Goal: Information Seeking & Learning: Learn about a topic

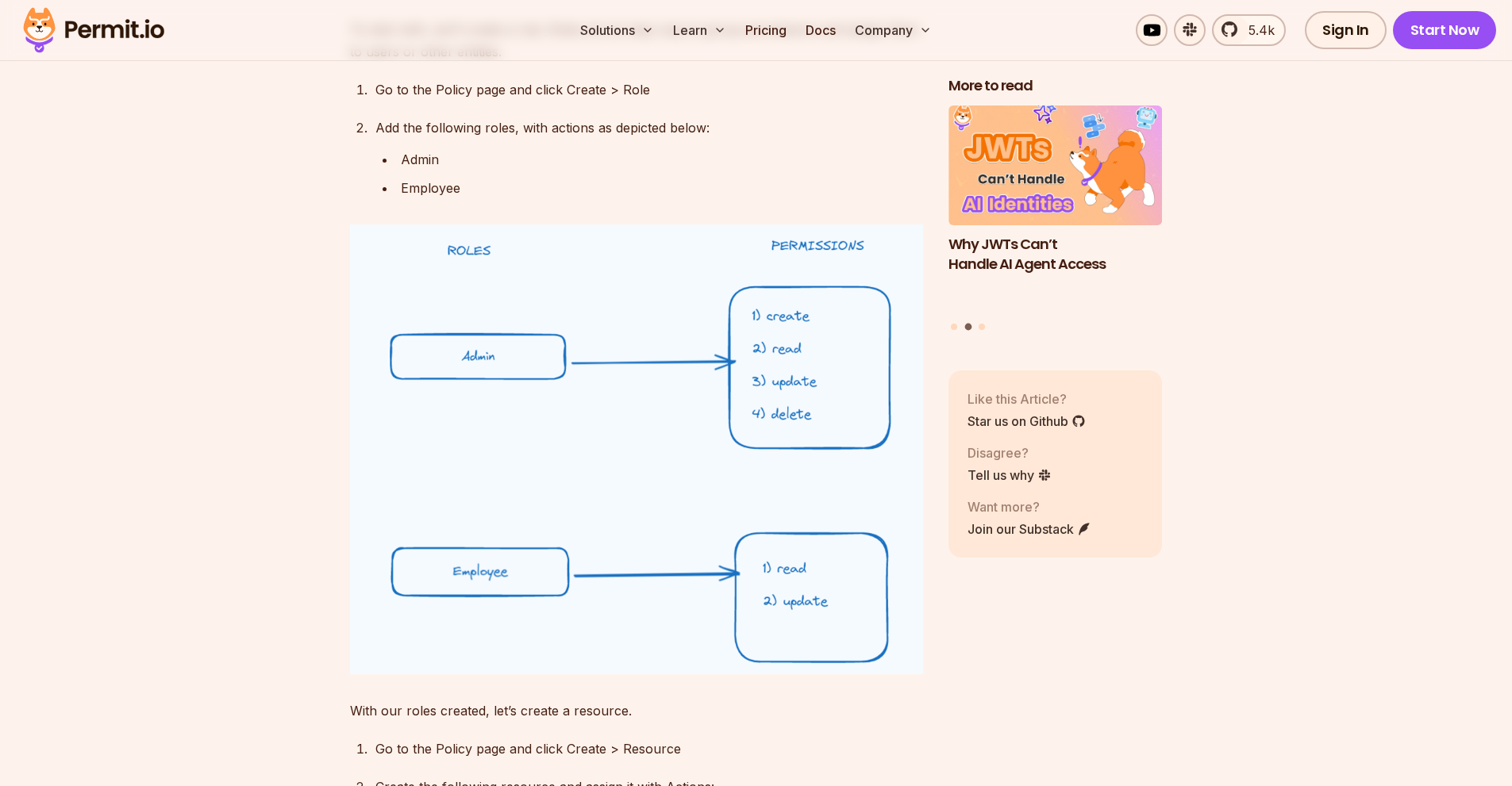
scroll to position [10553, 0]
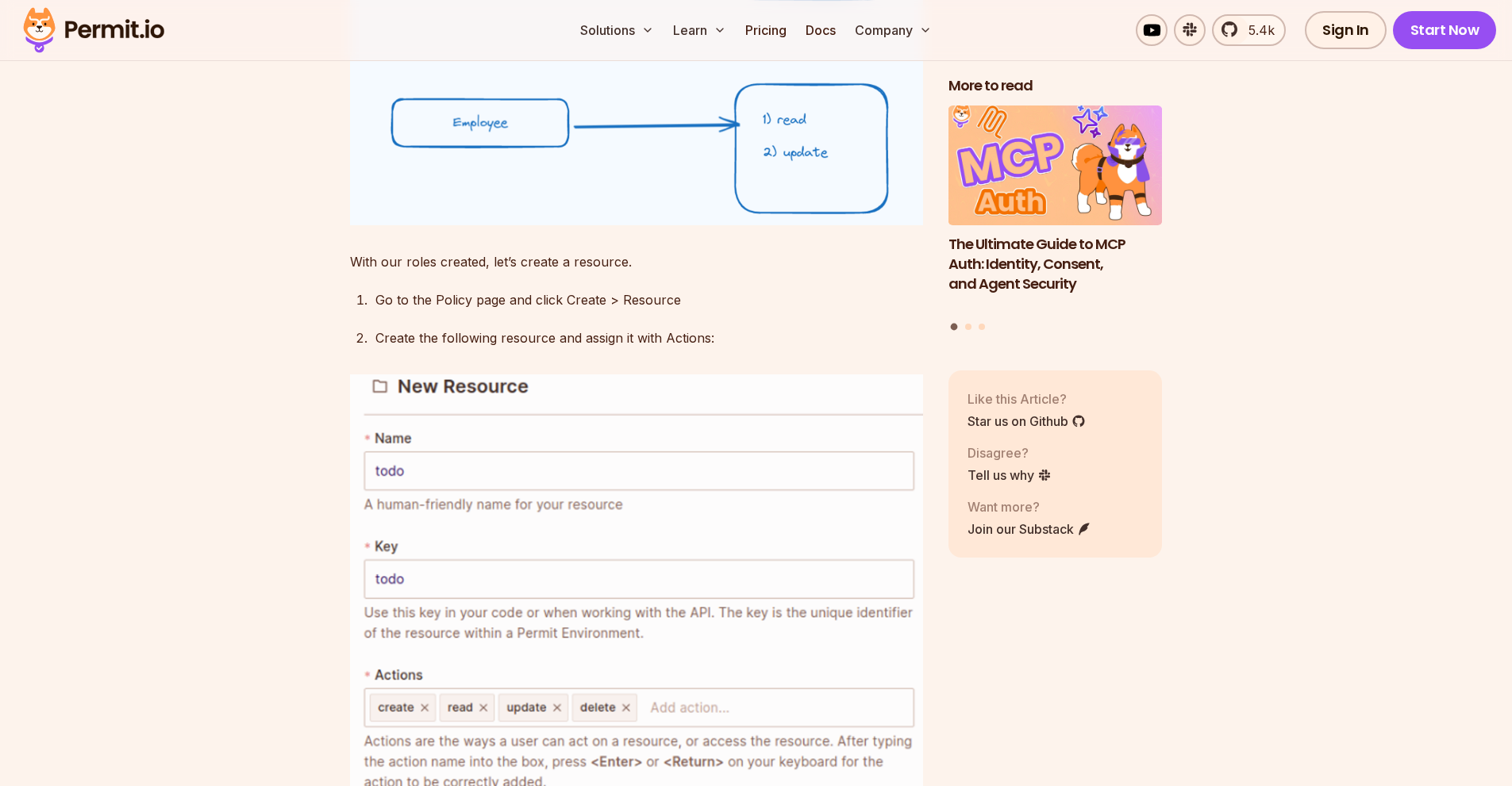
scroll to position [11030, 0]
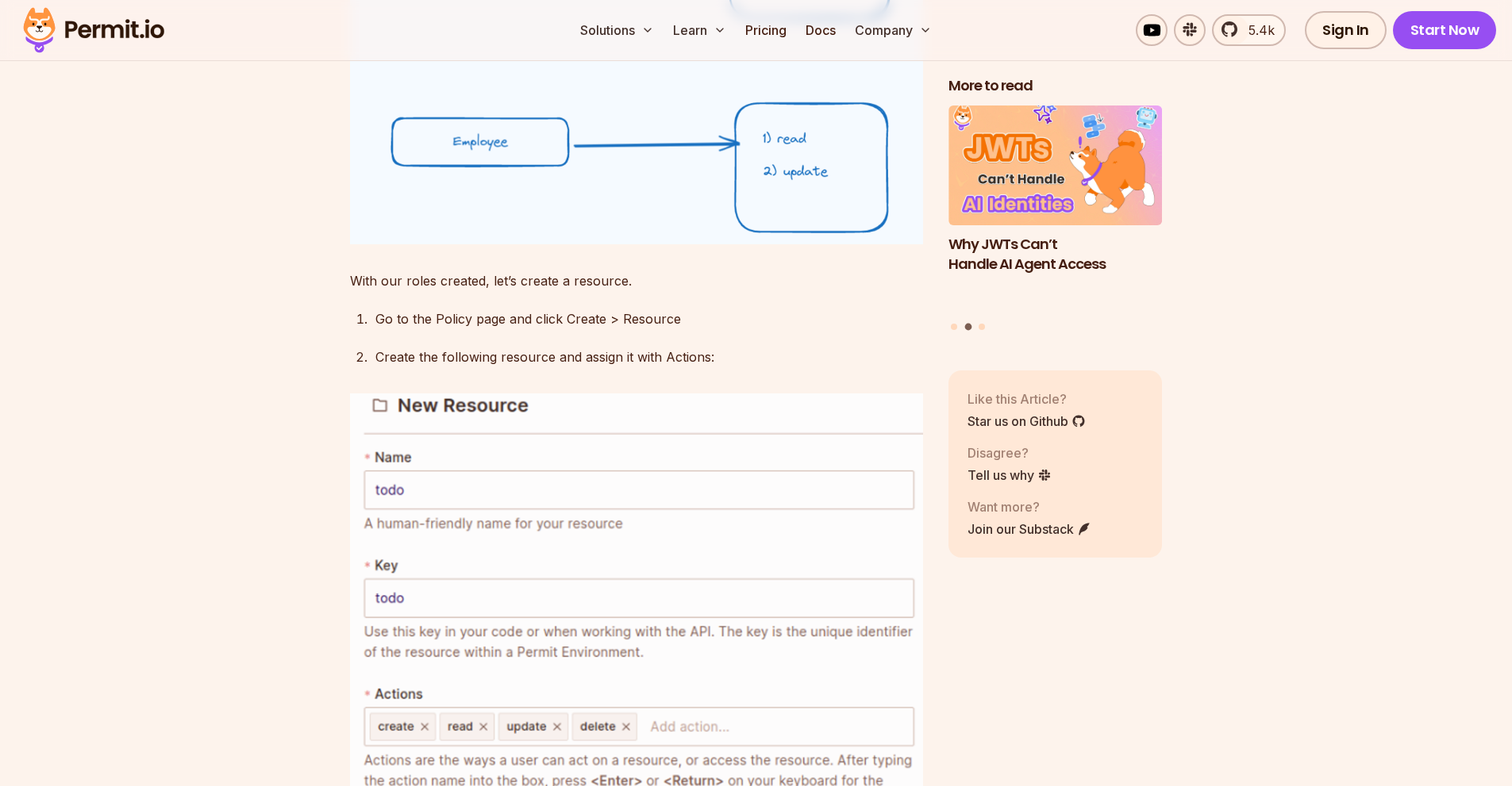
click at [273, 381] on section "Table of Contents Introduction Role-based access Control (RBAC) is an access co…" at bounding box center [756, 333] width 1512 height 20850
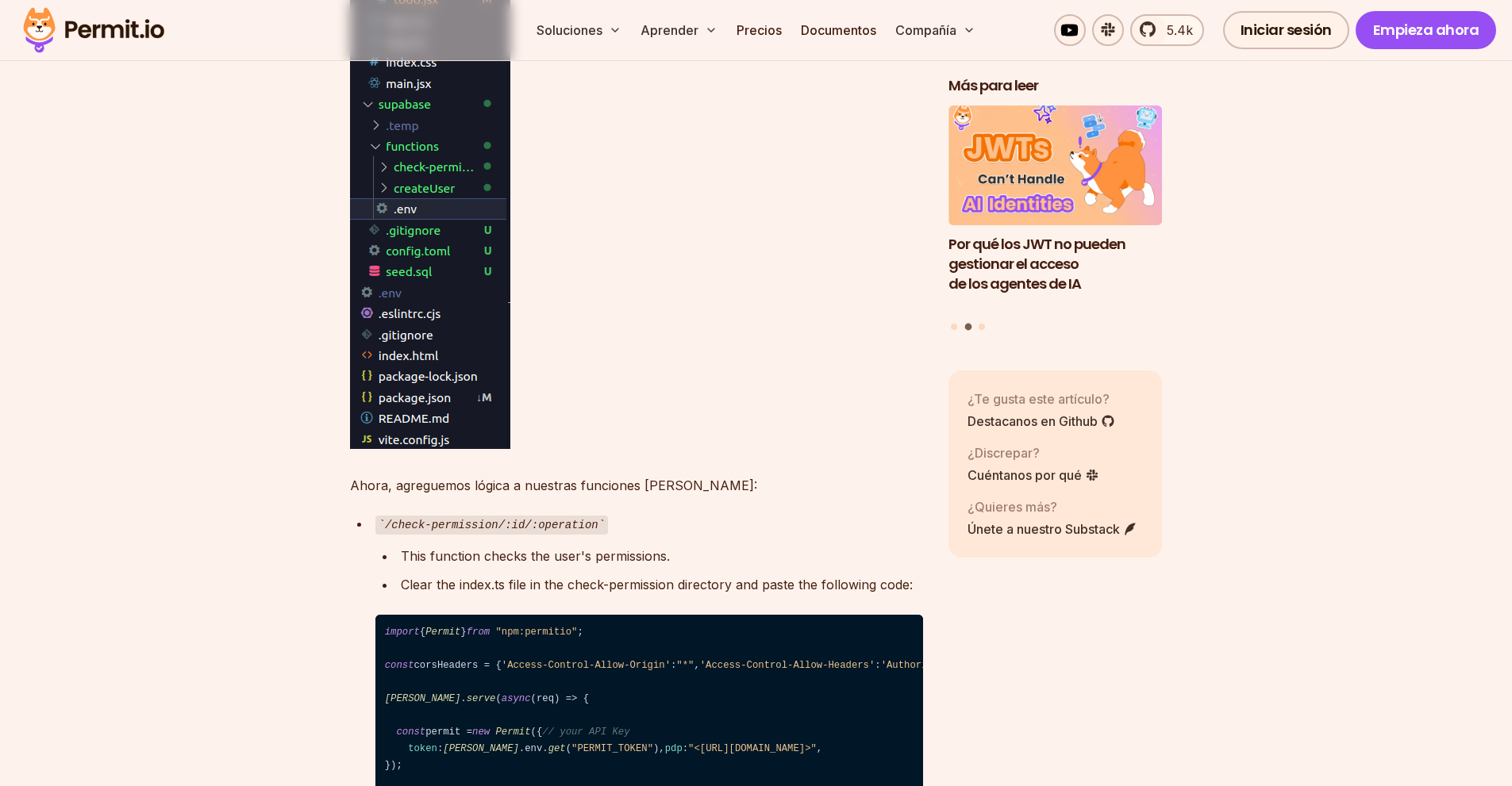
scroll to position [15245, 0]
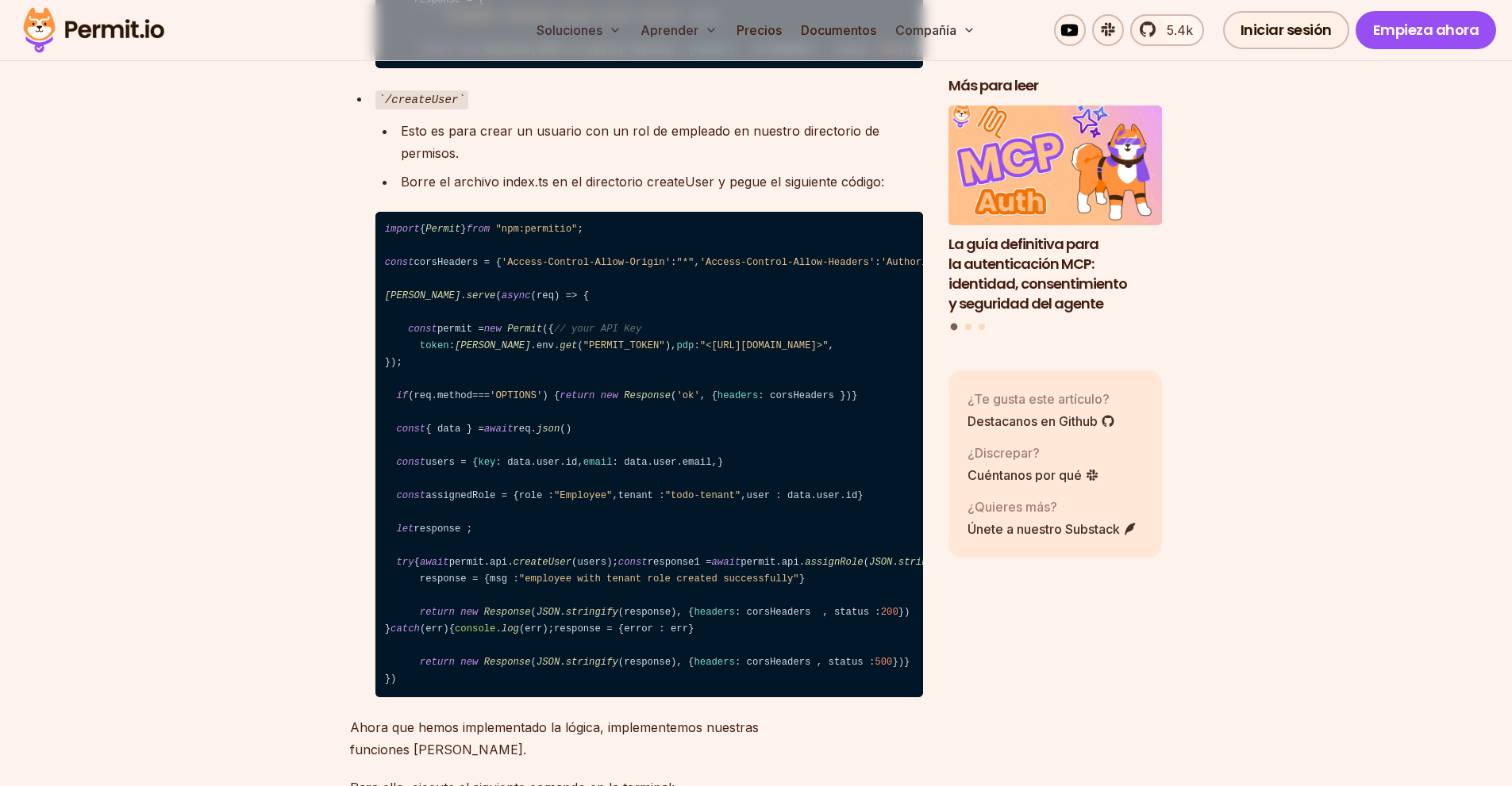
scroll to position [16355, 0]
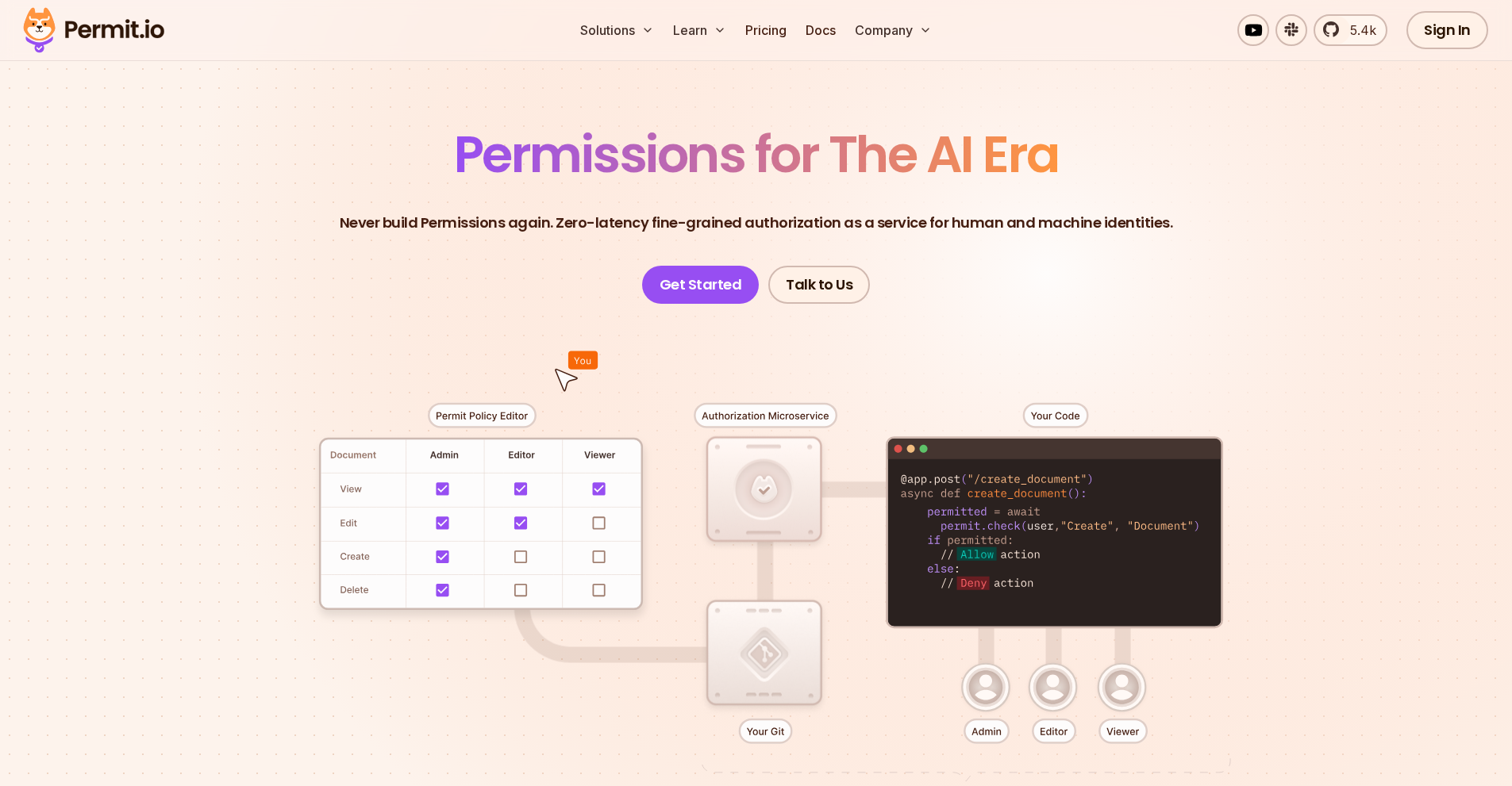
scroll to position [79, 0]
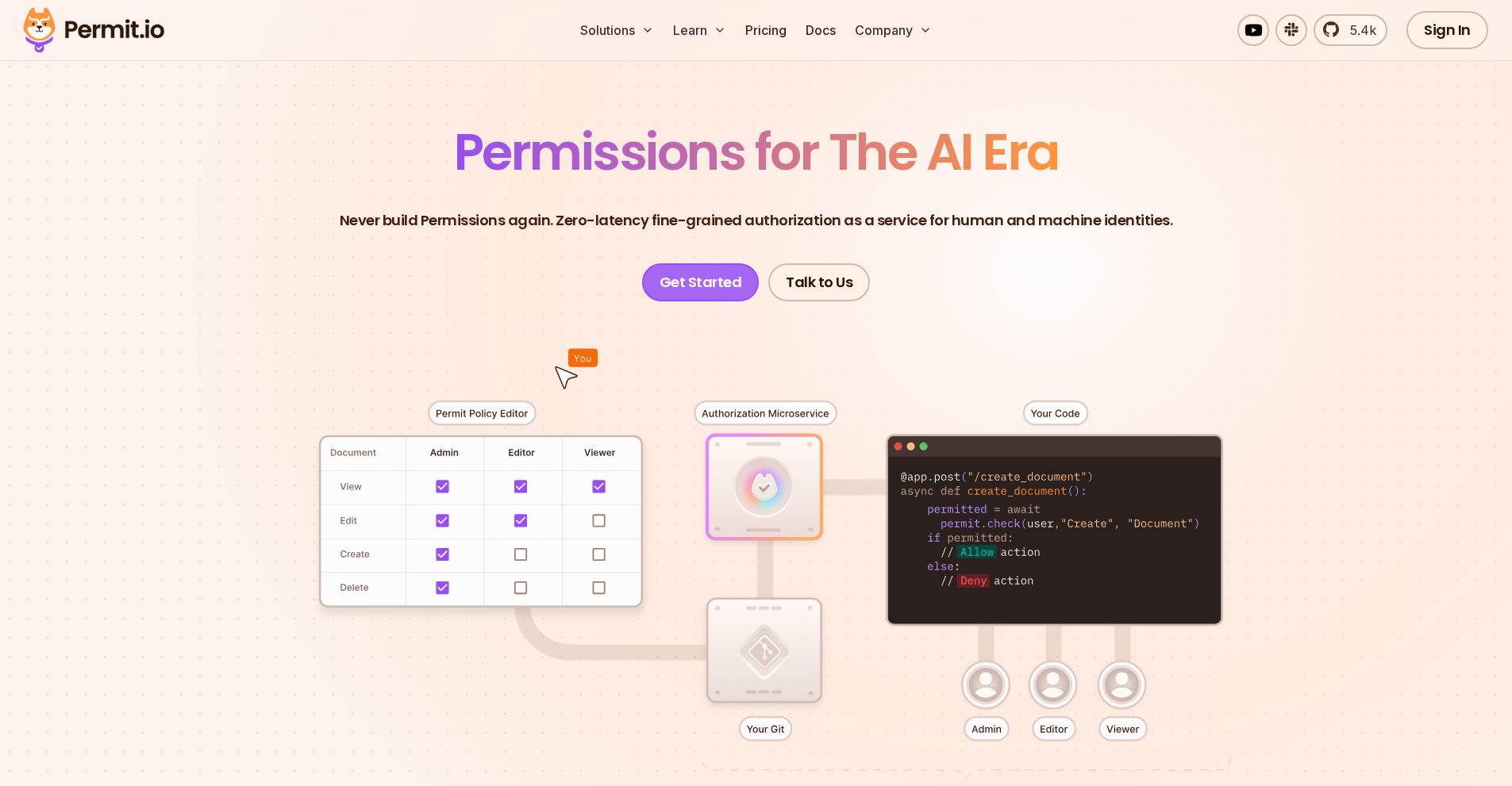
click at [722, 297] on link "Get Started" at bounding box center [700, 282] width 117 height 38
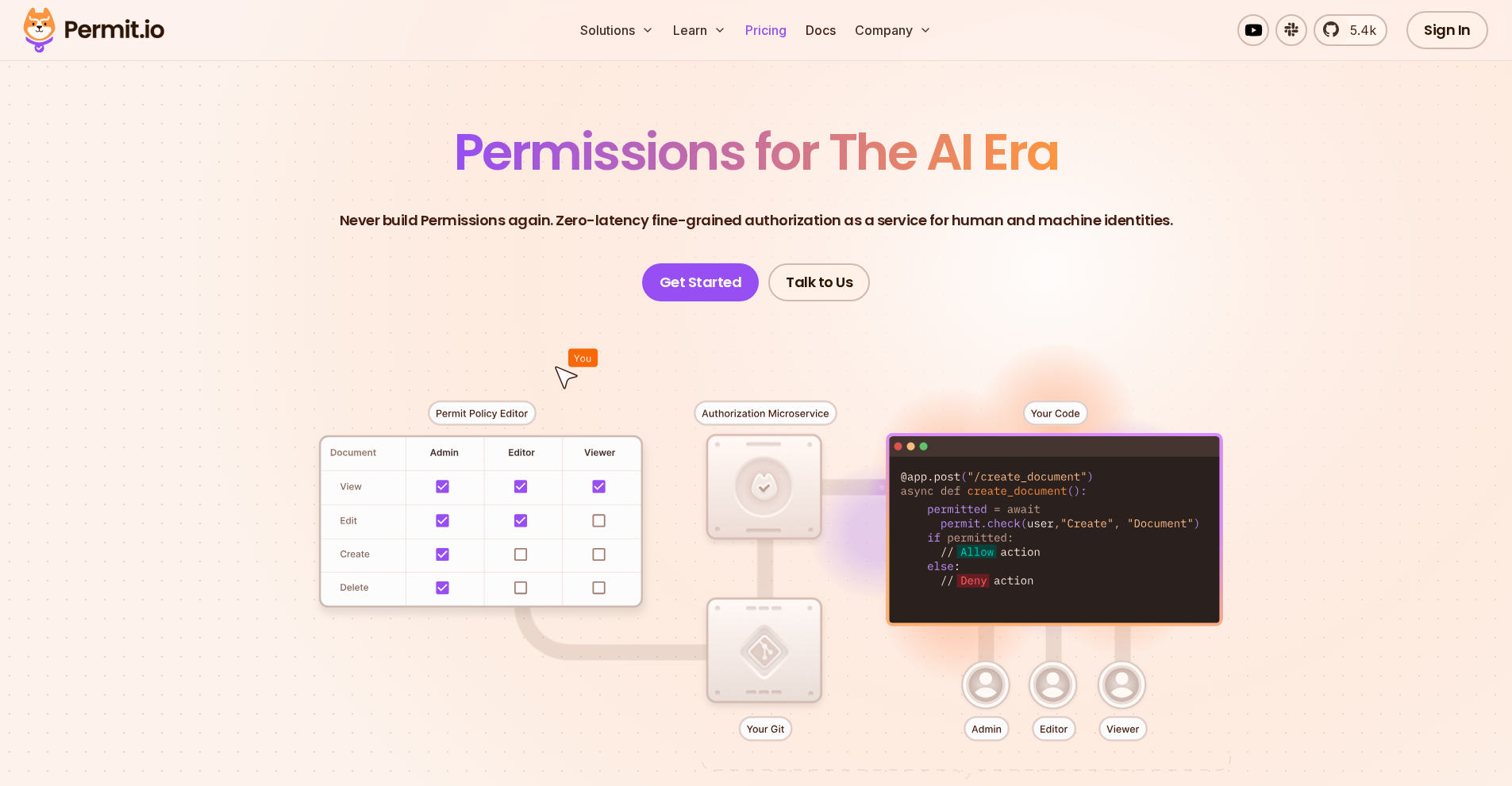
click at [763, 28] on link "Pricing" at bounding box center [765, 30] width 54 height 32
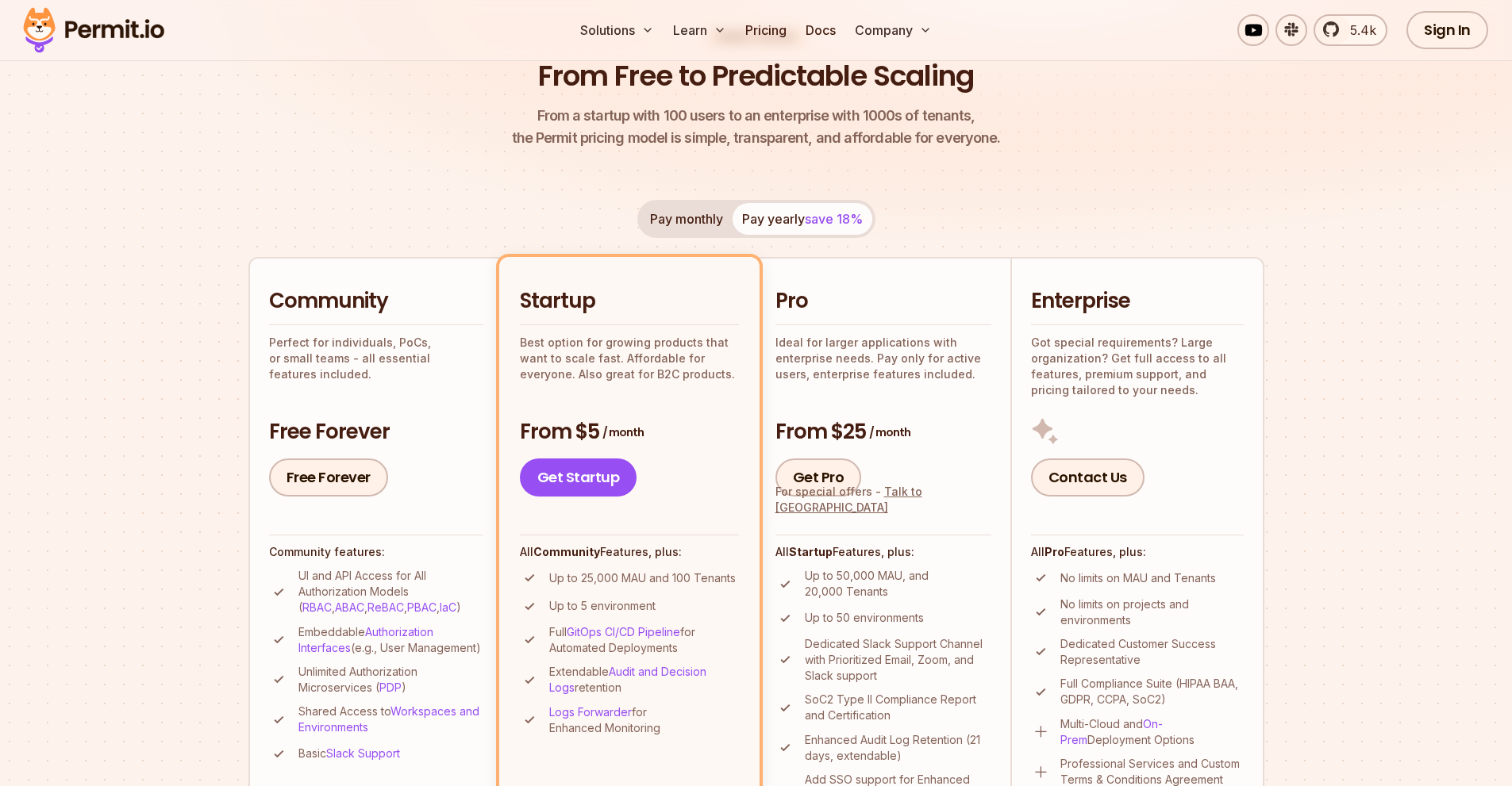
scroll to position [238, 0]
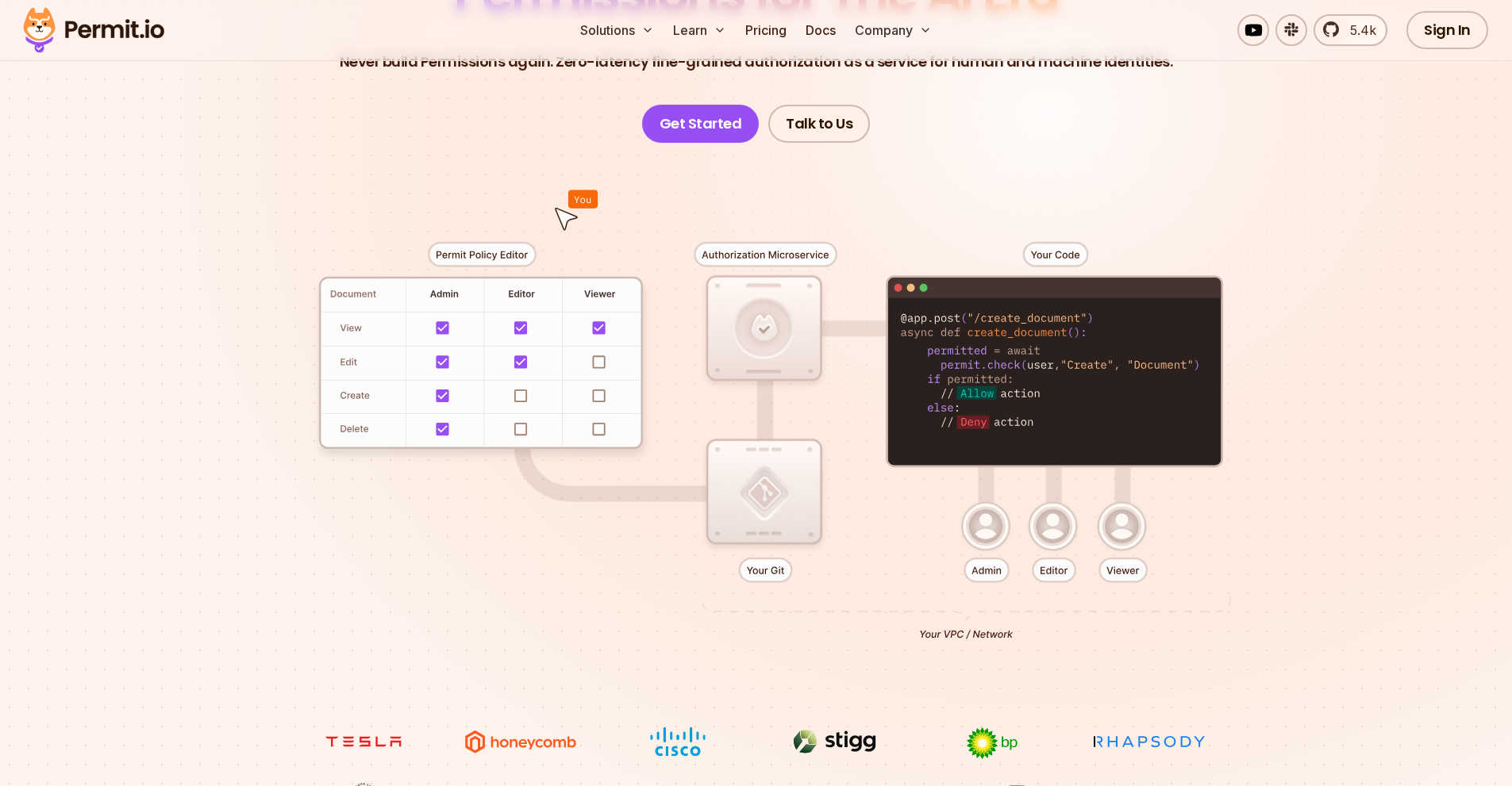
scroll to position [79, 0]
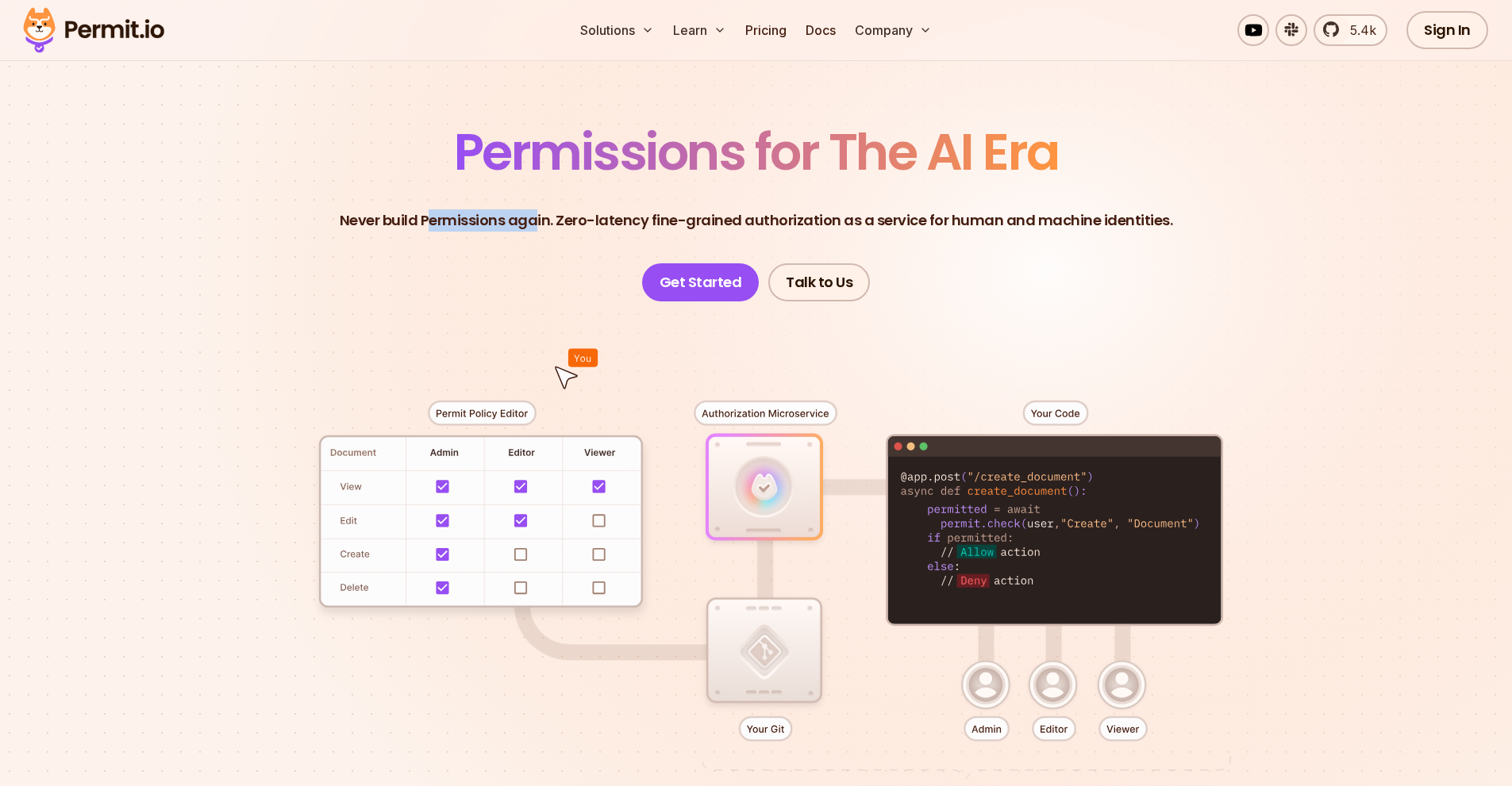
drag, startPoint x: 434, startPoint y: 222, endPoint x: 543, endPoint y: 224, distance: 109.0
click at [543, 223] on p "Never build Permissions again. Zero-latency fine-grained authorization as a ser…" at bounding box center [756, 220] width 834 height 22
click at [535, 228] on p "Never build Permissions again. Zero-latency fine-grained authorization as a ser…" at bounding box center [756, 220] width 834 height 22
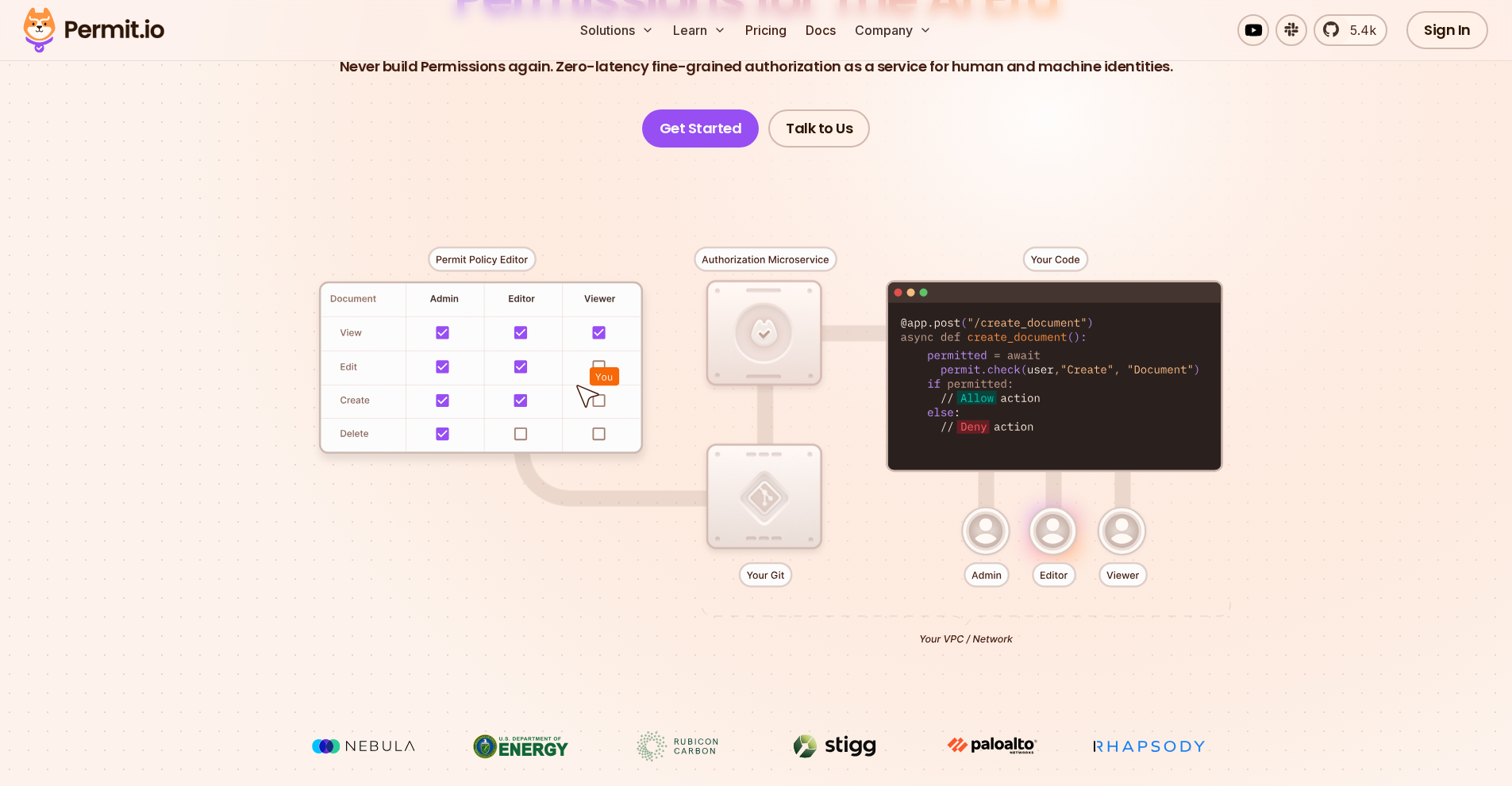
scroll to position [238, 0]
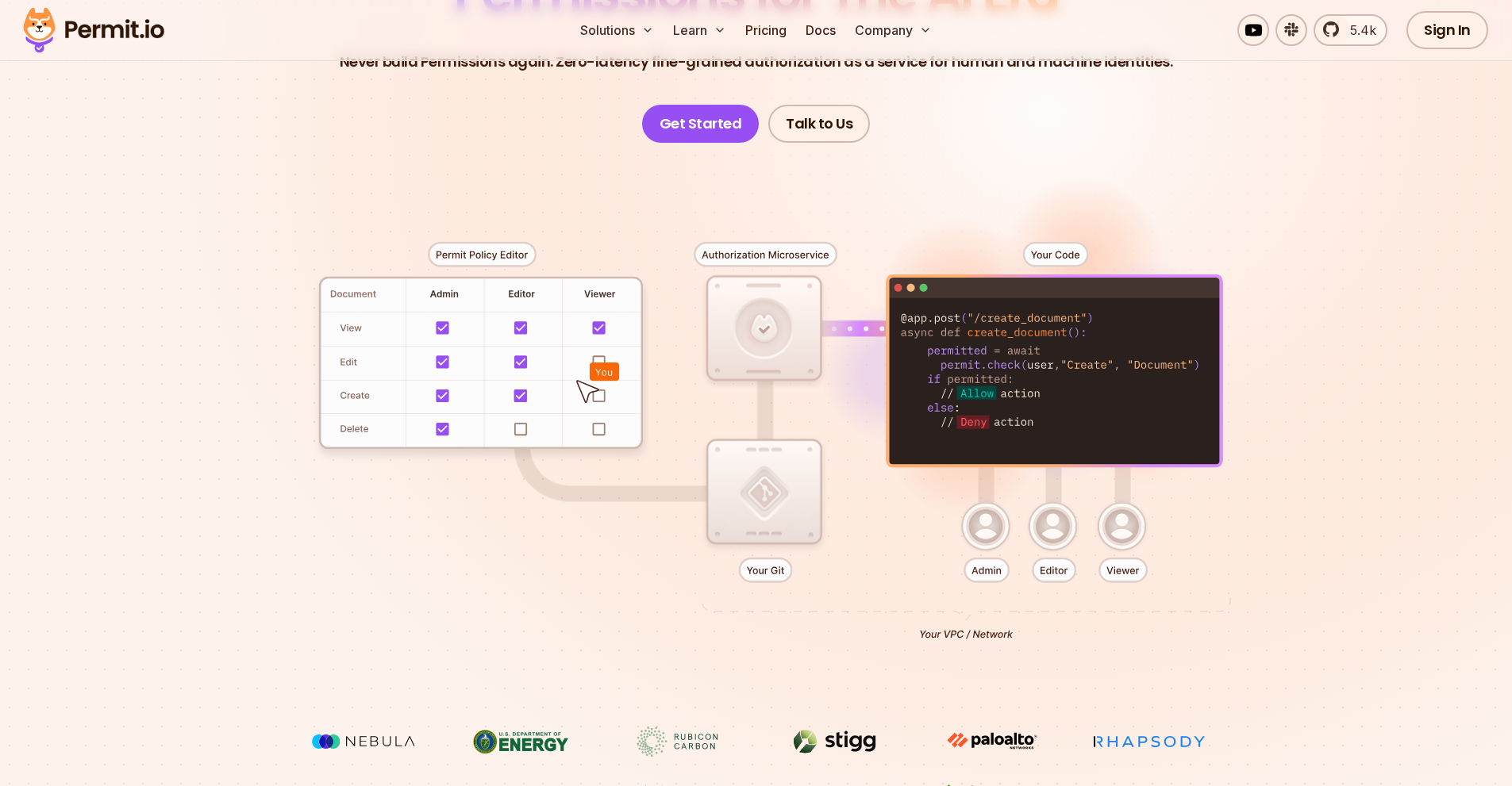
click at [941, 376] on div at bounding box center [756, 435] width 1111 height 584
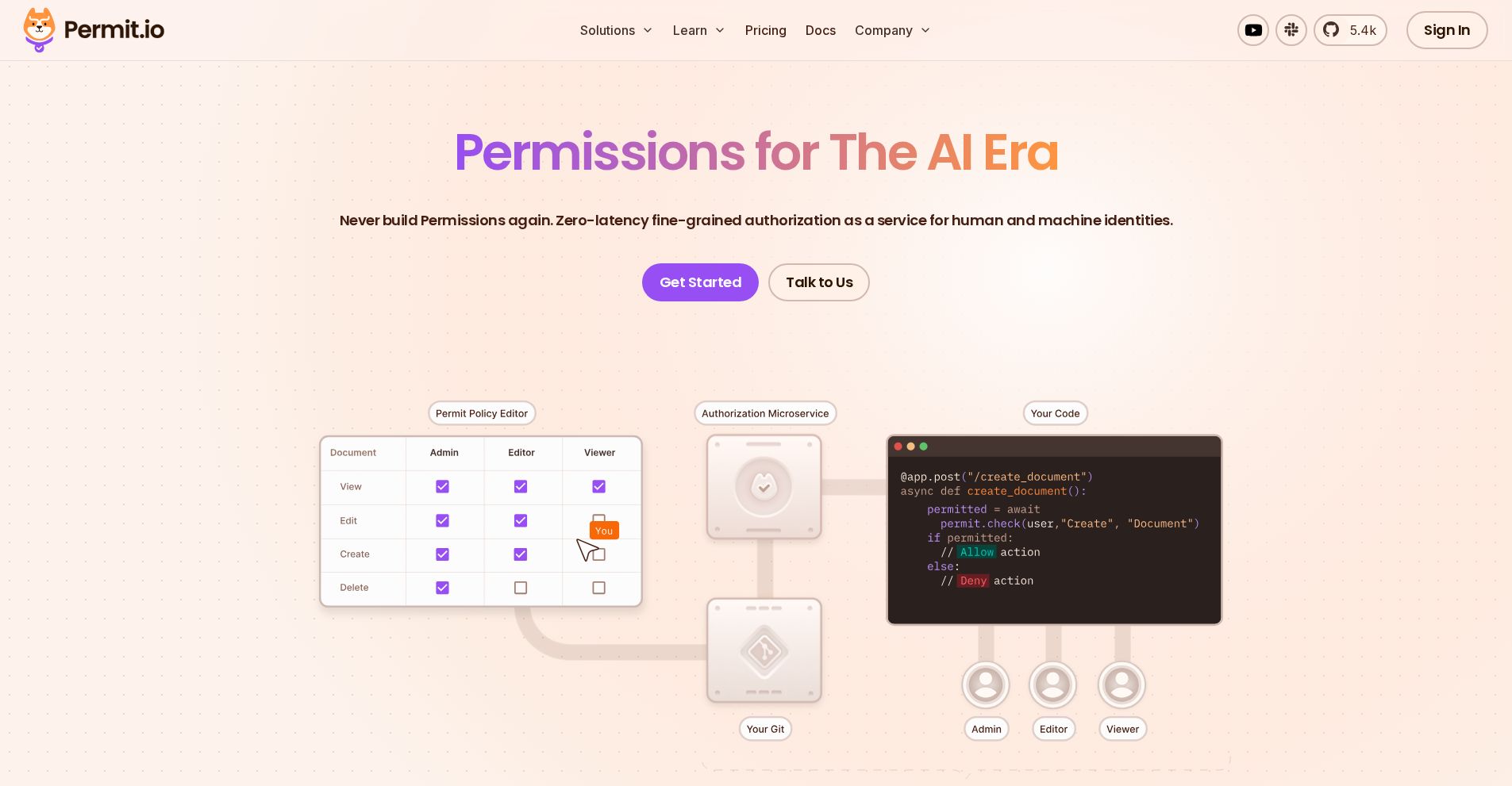
scroll to position [158, 0]
